Goal: Check status: Check status

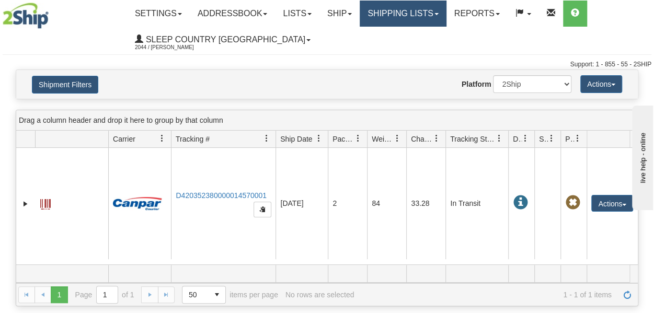
click at [425, 14] on link "Shipping lists" at bounding box center [403, 14] width 86 height 26
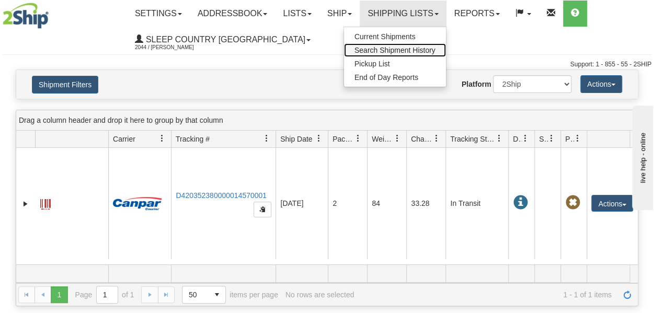
click at [414, 49] on span "Search Shipment History" at bounding box center [394, 50] width 81 height 8
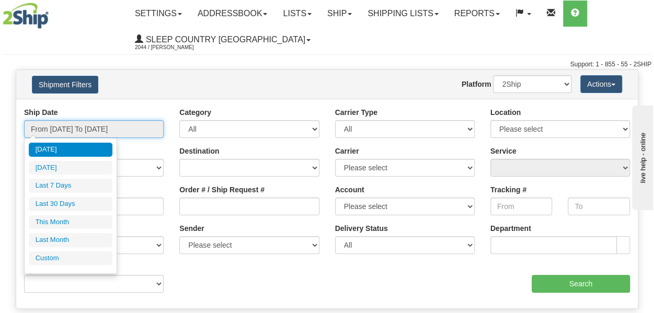
click at [122, 127] on input "From [DATE] To [DATE]" at bounding box center [94, 129] width 140 height 18
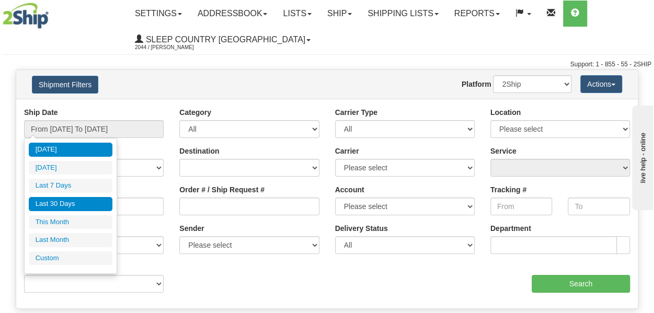
click at [81, 203] on li "Last 30 Days" at bounding box center [71, 204] width 84 height 14
type input "From [DATE] To [DATE]"
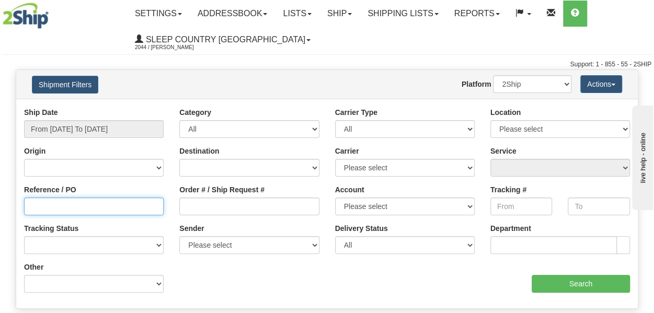
click at [78, 206] on input "Reference / PO" at bounding box center [94, 207] width 140 height 18
paste input "9000H957920"
type input "9000H957920"
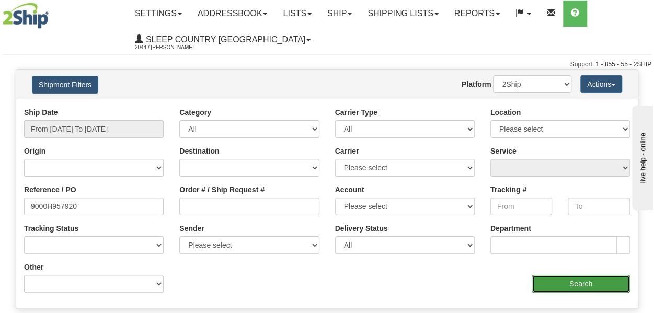
click at [570, 280] on input "Search" at bounding box center [581, 284] width 98 height 18
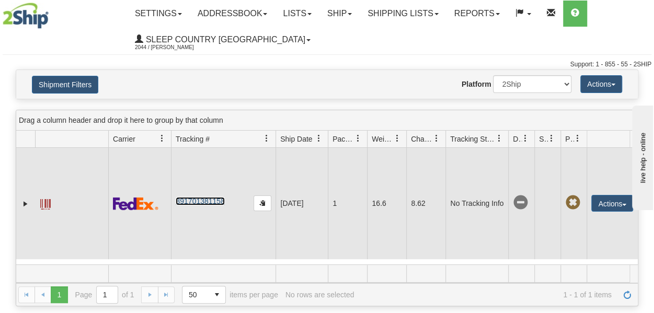
click at [205, 205] on link "391701381158" at bounding box center [200, 201] width 49 height 8
